Goal: Find specific page/section: Find specific page/section

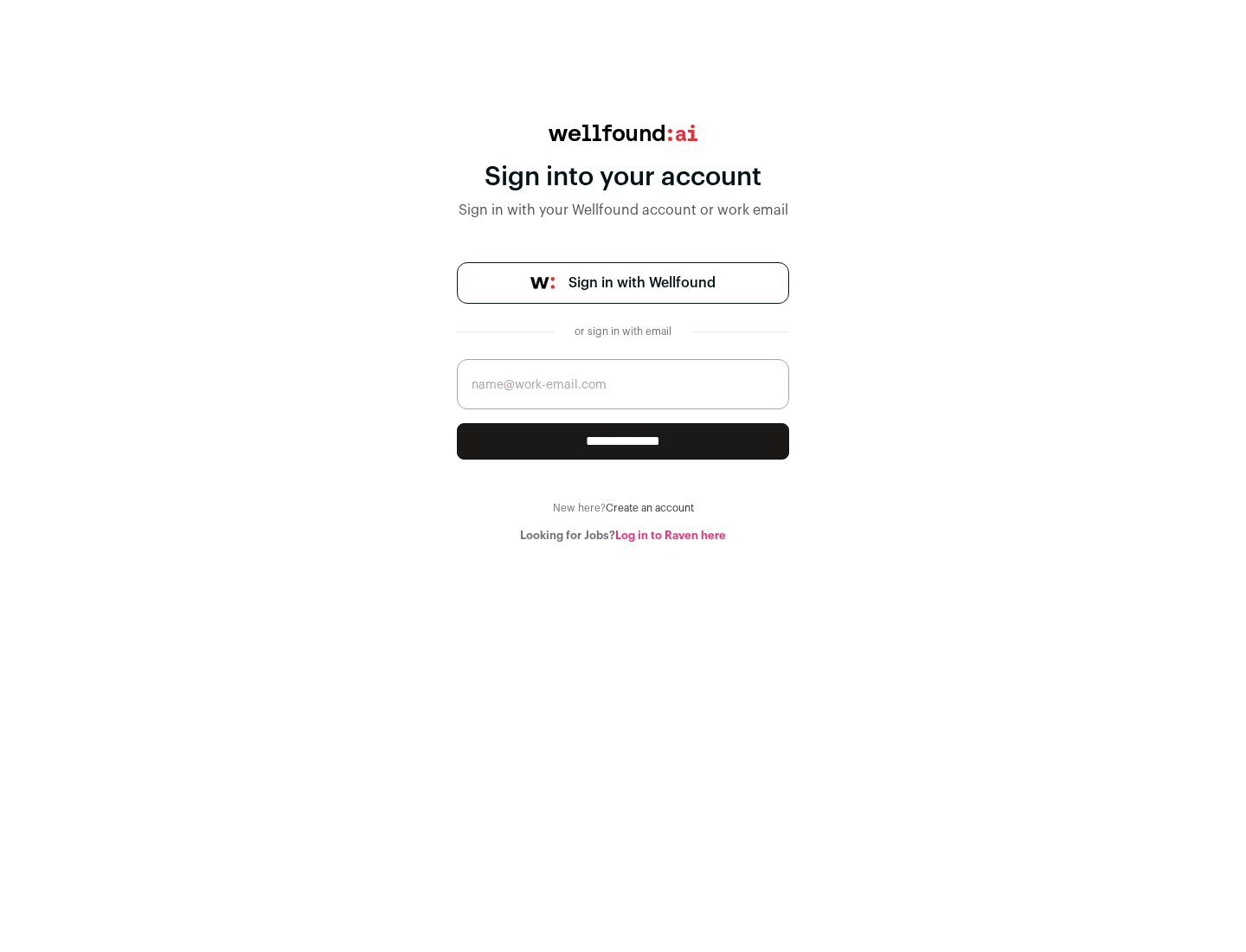
click at [641, 283] on span "Sign in with Wellfound" at bounding box center [641, 283] width 147 height 21
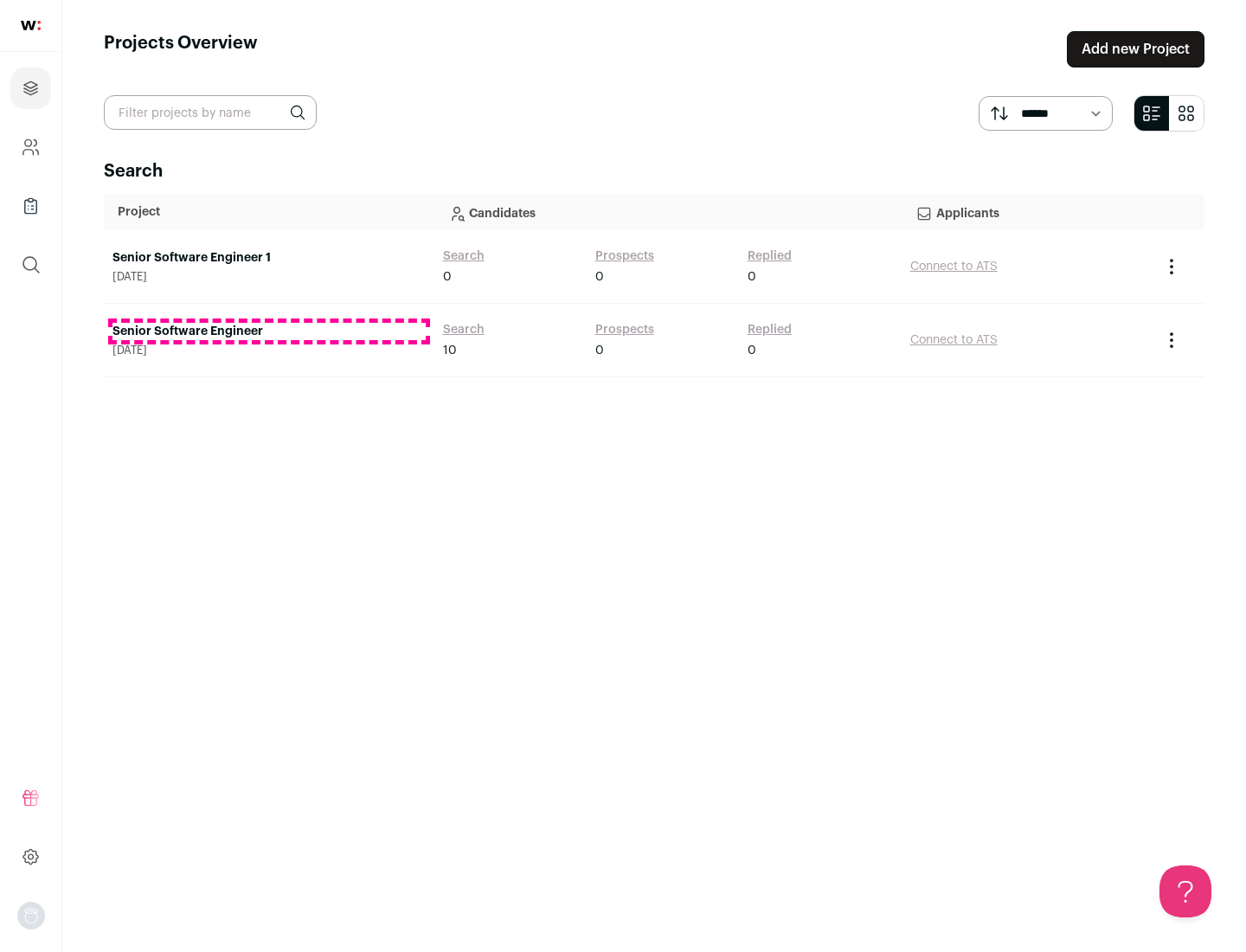
click at [268, 332] on link "Senior Software Engineer" at bounding box center [269, 332] width 313 height 18
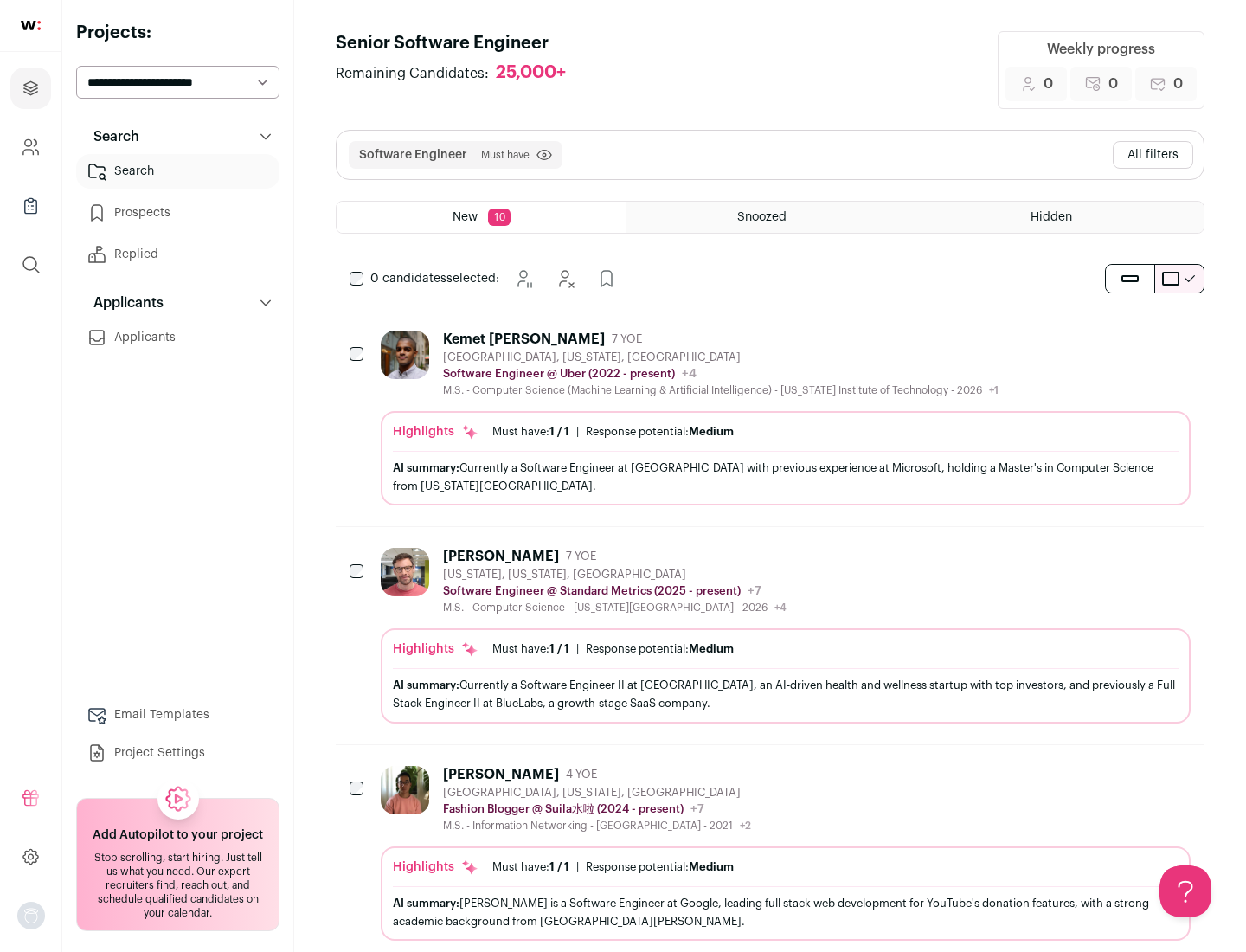
click at [770, 418] on div "Highlights Must have: 1 / 1 How many must haves have been fulfilled? | Response…" at bounding box center [786, 458] width 810 height 94
